Goal: Find specific page/section: Find specific page/section

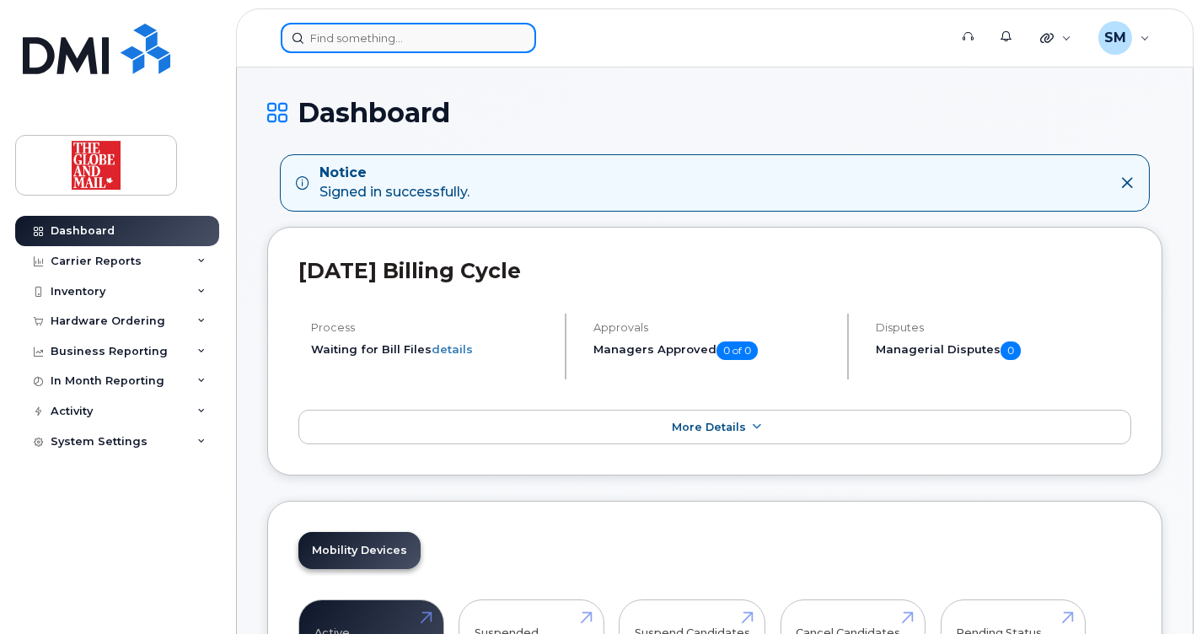
click at [391, 42] on input at bounding box center [408, 38] width 255 height 30
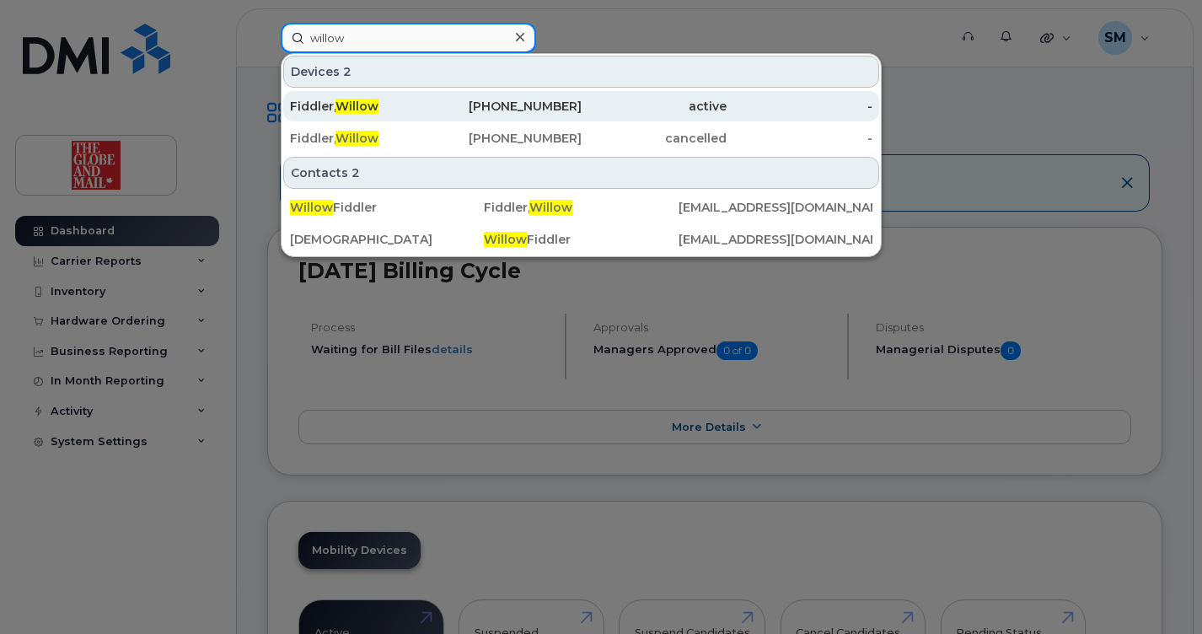
type input "willow"
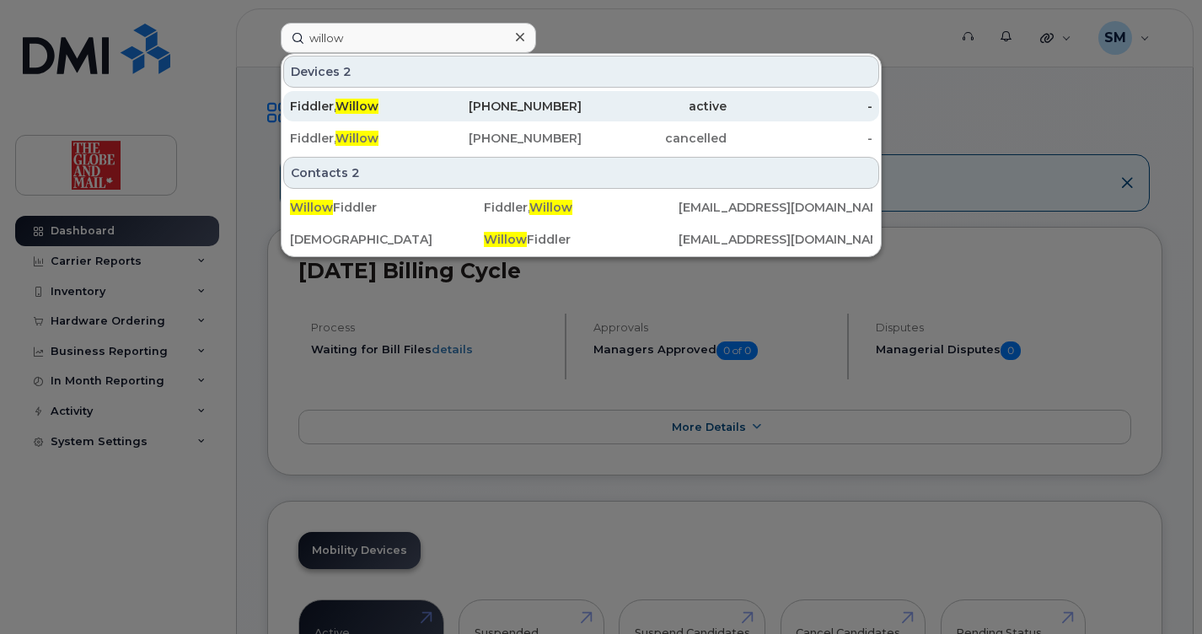
click at [359, 105] on span "Willow" at bounding box center [357, 106] width 43 height 15
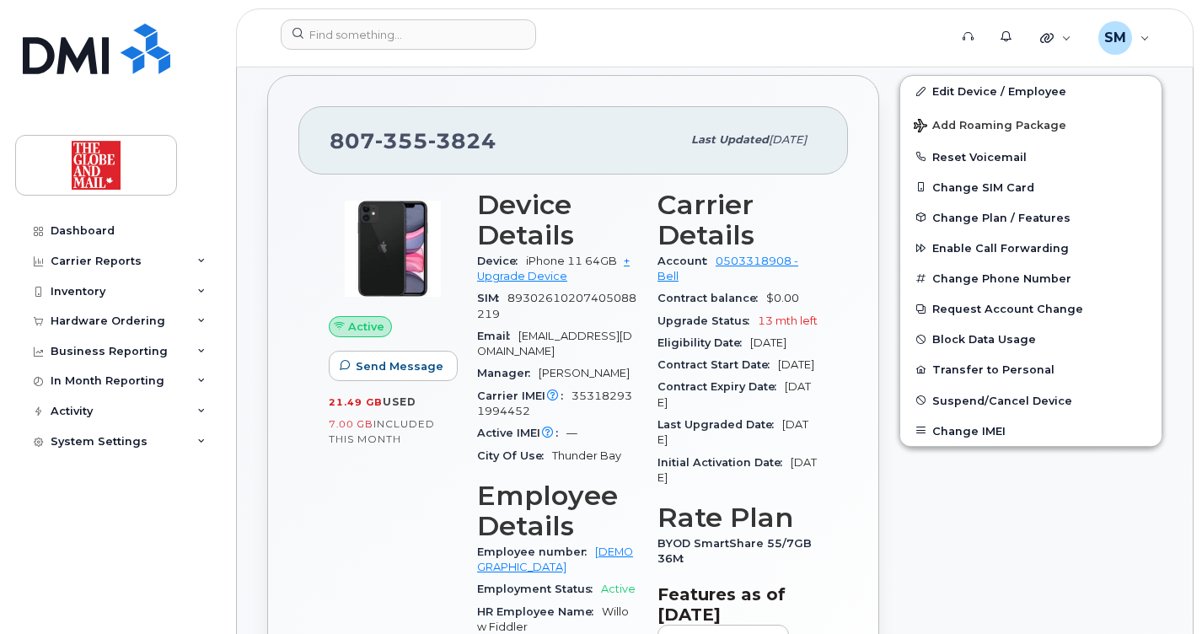
scroll to position [465, 0]
click at [868, 599] on div "[PHONE_NUMBER] Last updated [DATE] Active Send Message 21.49 GB  used 7.00 GB  …" at bounding box center [573, 478] width 612 height 809
click at [973, 527] on div "Edit Device / Employee Add Roaming Package Reset Voicemail Change SIM Card Chan…" at bounding box center [1030, 478] width 283 height 829
